Goal: Use online tool/utility: Utilize a website feature to perform a specific function

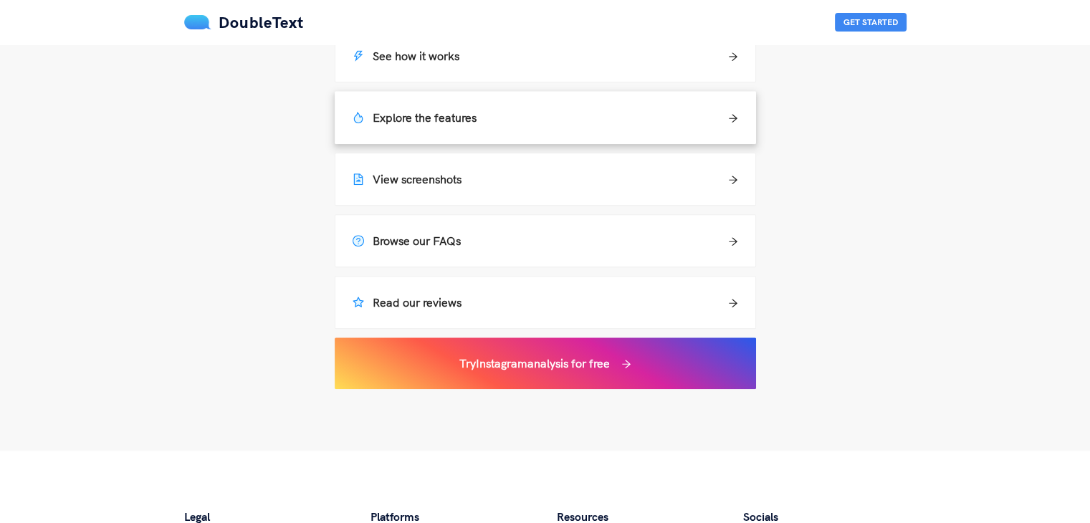
scroll to position [1105, 0]
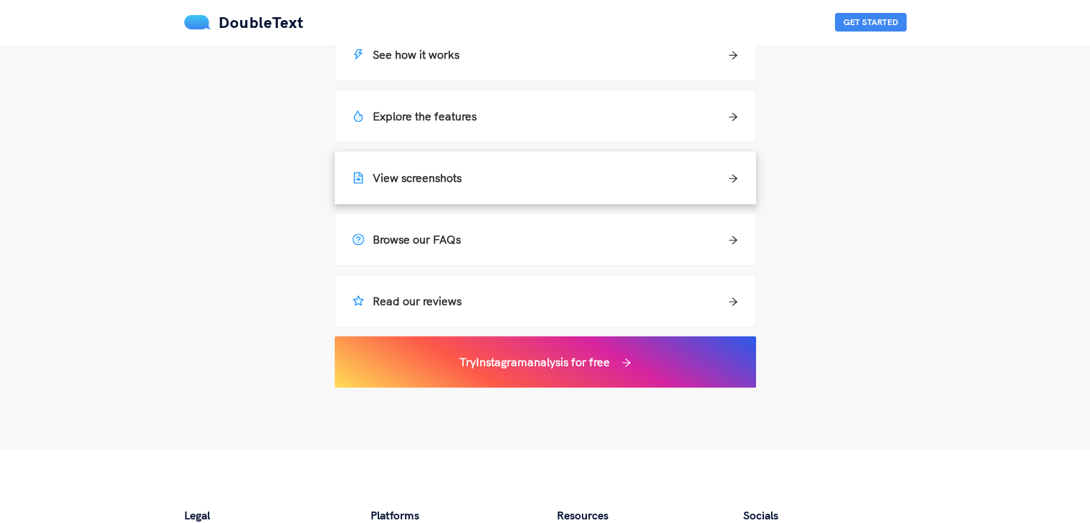
click at [470, 167] on div "View screenshots" at bounding box center [545, 178] width 420 height 52
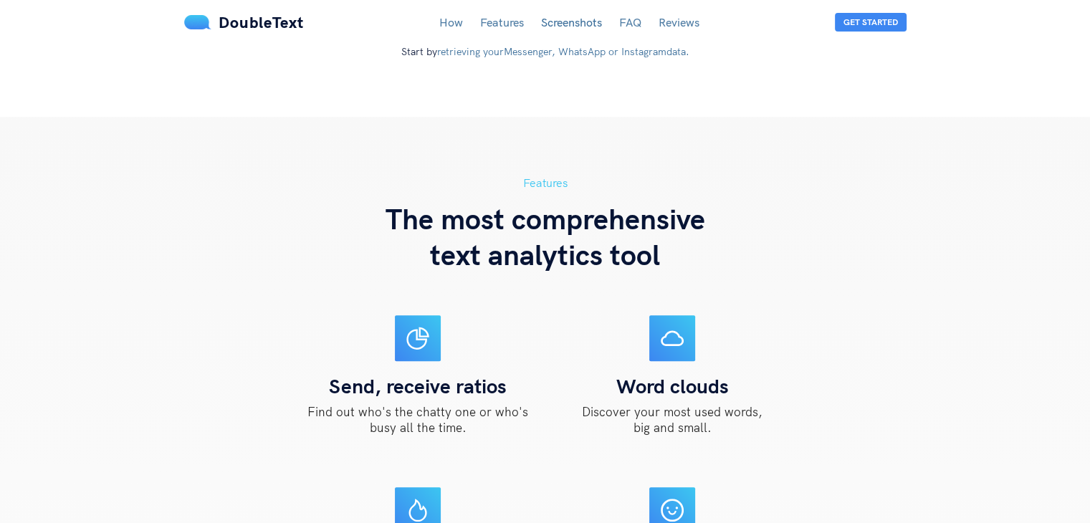
scroll to position [2471, 0]
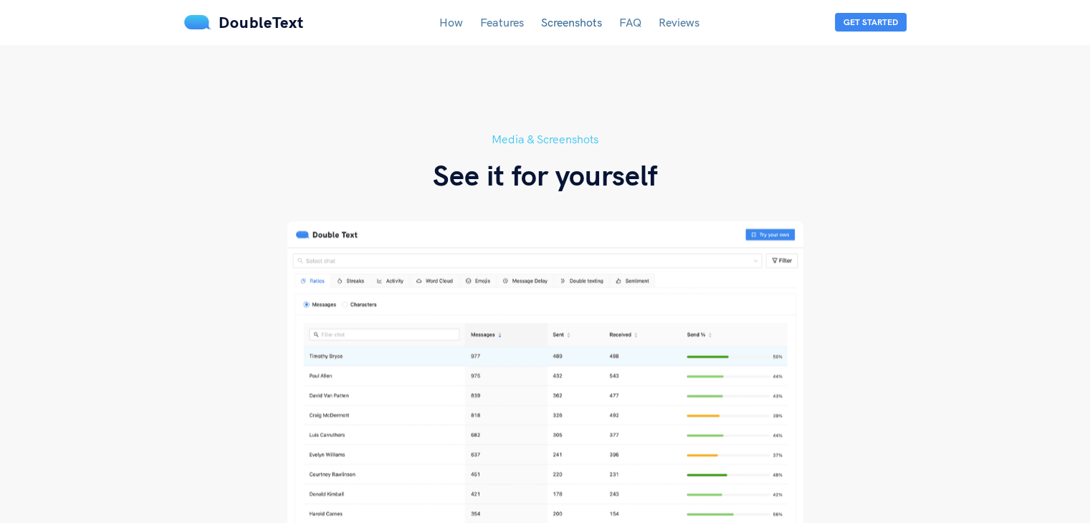
click at [470, 167] on h3 "See it for yourself" at bounding box center [545, 175] width 224 height 36
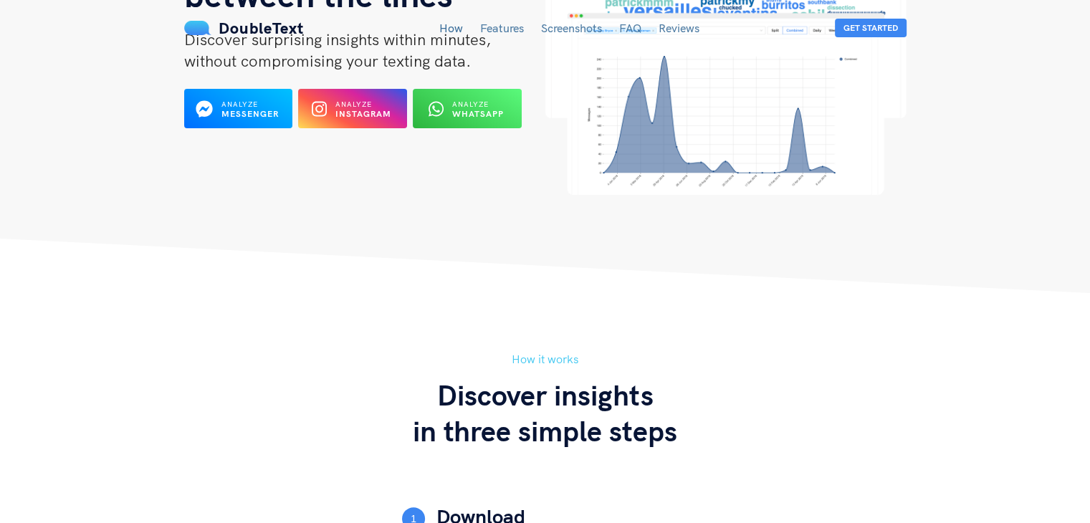
scroll to position [0, 0]
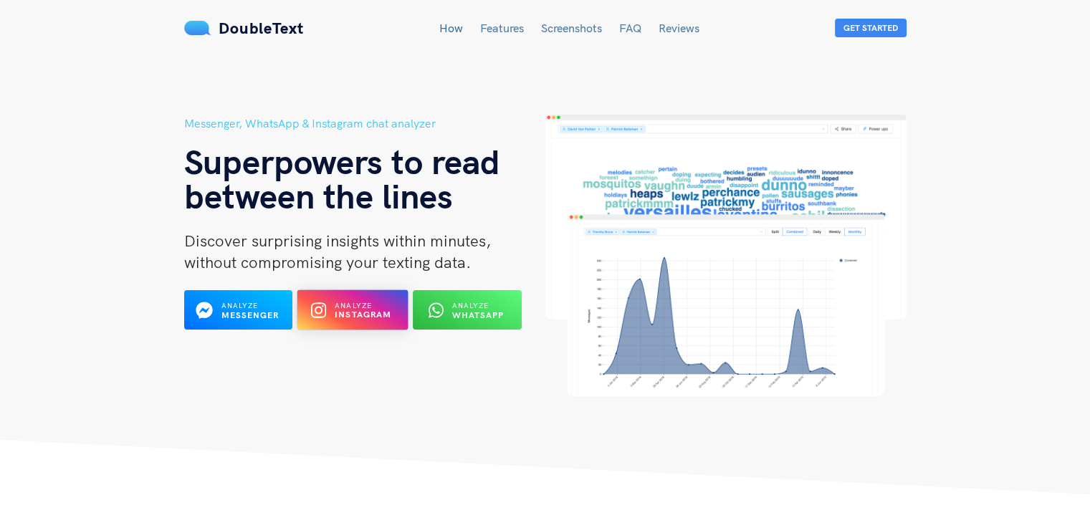
click at [353, 304] on span "Analyze" at bounding box center [353, 305] width 37 height 9
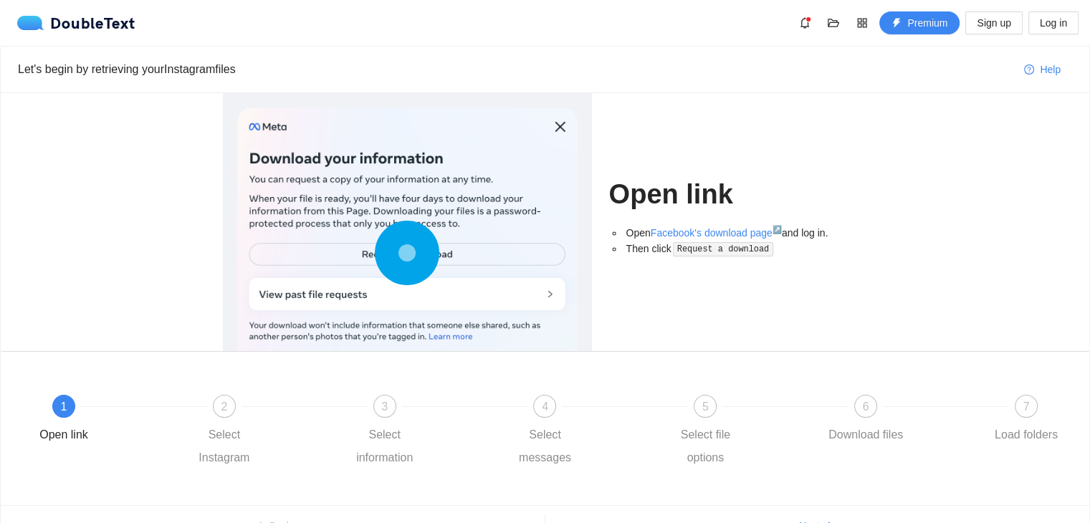
click at [438, 285] on icon at bounding box center [407, 253] width 65 height 65
click at [680, 350] on div "Open link Open Facebook's download page ↗ and log in. Then click Request a down…" at bounding box center [738, 222] width 259 height 258
click at [695, 227] on link "Facebook's download page ↗" at bounding box center [716, 232] width 131 height 11
